Goal: Task Accomplishment & Management: Manage account settings

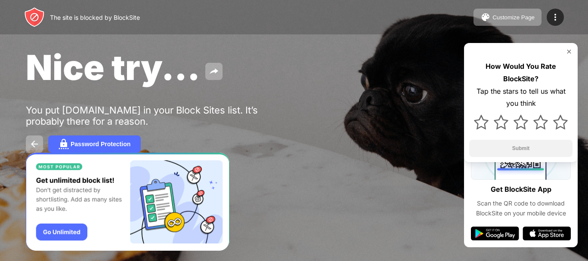
click at [570, 53] on img at bounding box center [568, 51] width 7 height 7
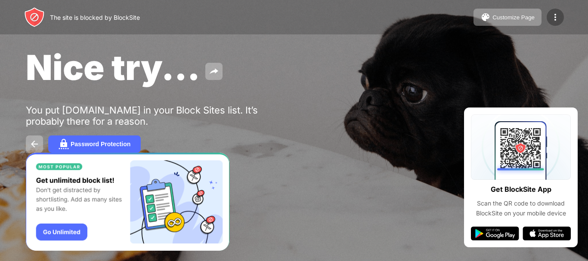
click at [561, 18] on div at bounding box center [554, 17] width 17 height 17
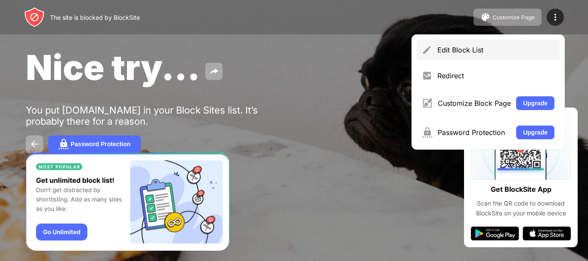
click at [473, 40] on div "Edit Block List" at bounding box center [487, 50] width 143 height 21
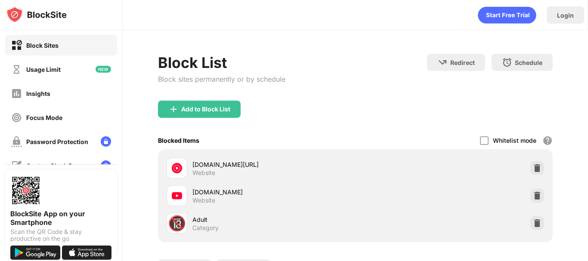
click at [523, 196] on div "[DOMAIN_NAME] Website" at bounding box center [355, 196] width 384 height 28
click at [533, 197] on img at bounding box center [537, 195] width 9 height 9
